Goal: Navigation & Orientation: Find specific page/section

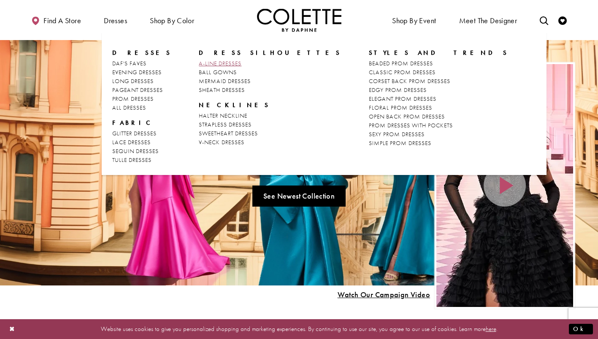
click at [213, 63] on span "A-LINE DRESSES" at bounding box center [220, 64] width 43 height 8
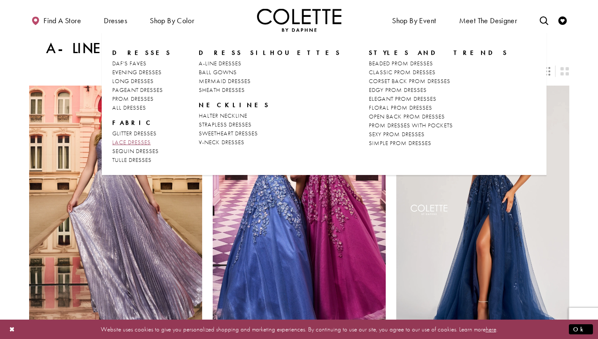
click at [129, 143] on span "LACE DRESSES" at bounding box center [131, 142] width 38 height 8
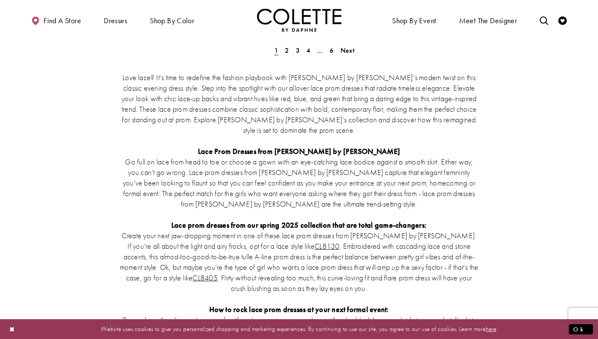
scroll to position [1724, 0]
